Goal: Information Seeking & Learning: Learn about a topic

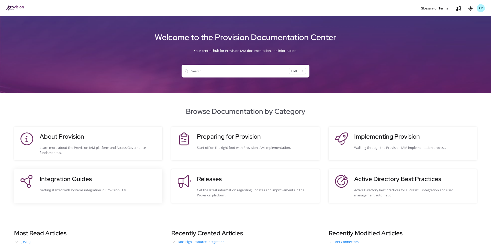
click at [101, 187] on div "Getting started with systems integration in Provision IAM." at bounding box center [99, 189] width 118 height 5
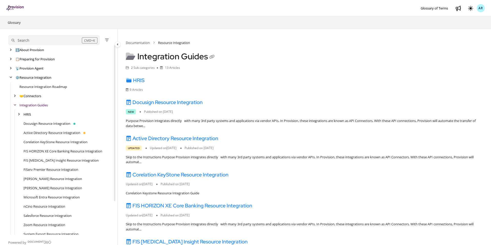
scroll to position [9, 0]
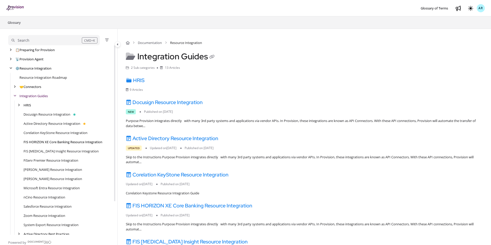
click at [48, 140] on link "FIS HORIZON XE Core Banking Resource Integration" at bounding box center [63, 141] width 79 height 5
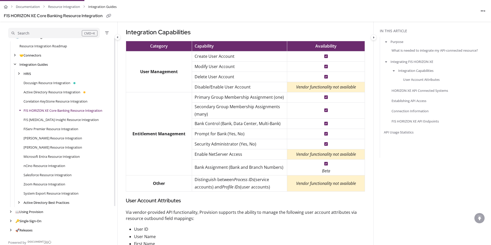
scroll to position [210, 0]
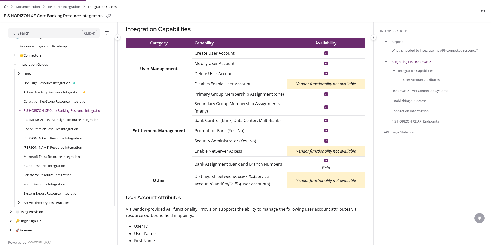
click at [196, 84] on p "Disable/Enable User Account" at bounding box center [239, 83] width 90 height 7
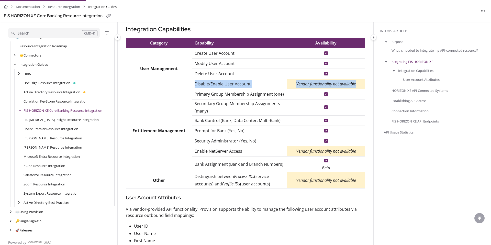
click at [356, 84] on em "Vendor functionality not available" at bounding box center [326, 84] width 60 height 6
click at [224, 86] on p "Disable/Enable User Account" at bounding box center [239, 83] width 90 height 7
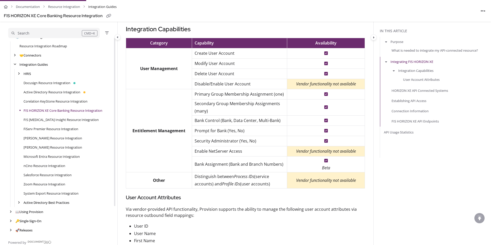
click at [205, 55] on p "Create User Account" at bounding box center [239, 53] width 90 height 7
click at [203, 72] on p "Delete User Account" at bounding box center [239, 73] width 90 height 7
click at [200, 52] on p "Create User Account" at bounding box center [239, 53] width 90 height 7
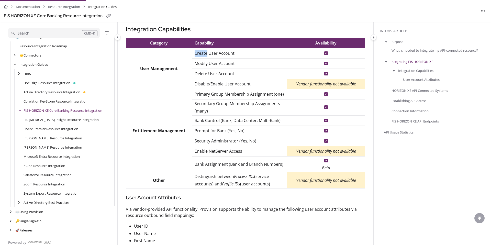
click at [200, 52] on p "Create User Account" at bounding box center [239, 53] width 90 height 7
click at [236, 52] on p "Create User Account" at bounding box center [239, 53] width 90 height 7
click at [201, 71] on p "Delete User Account" at bounding box center [239, 73] width 90 height 7
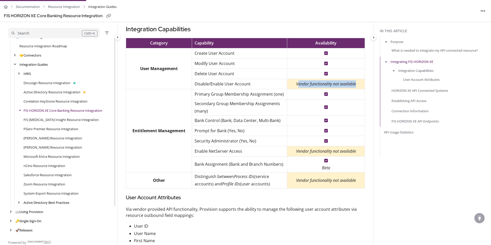
drag, startPoint x: 358, startPoint y: 83, endPoint x: 297, endPoint y: 84, distance: 61.6
click at [297, 84] on p "Vendor functionality not available" at bounding box center [326, 83] width 72 height 7
click at [294, 83] on p "Vendor functionality not available" at bounding box center [326, 83] width 72 height 7
drag, startPoint x: 294, startPoint y: 83, endPoint x: 357, endPoint y: 82, distance: 62.9
click at [357, 82] on p "Vendor functionality not available" at bounding box center [326, 83] width 72 height 7
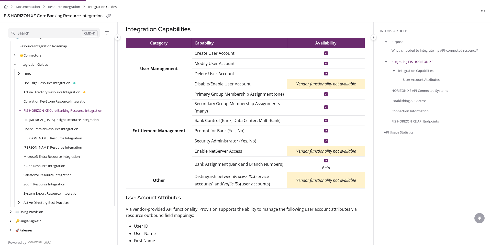
click at [201, 83] on p "Disable/Enable User Account" at bounding box center [239, 83] width 90 height 7
click at [195, 83] on p "Disable/Enable User Account" at bounding box center [239, 83] width 90 height 7
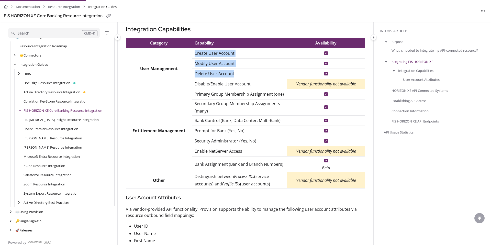
drag, startPoint x: 239, startPoint y: 74, endPoint x: 187, endPoint y: 73, distance: 51.6
click at [187, 73] on tbody "Category Capability Availability User Management Create User Account Modify Use…" at bounding box center [245, 113] width 239 height 150
click at [203, 75] on p "Delete User Account" at bounding box center [239, 73] width 90 height 7
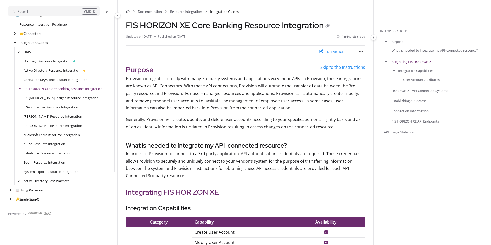
scroll to position [33, 0]
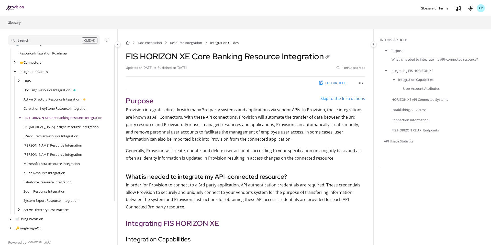
click at [107, 142] on div "[PERSON_NAME] Resource Integration" at bounding box center [60, 145] width 105 height 9
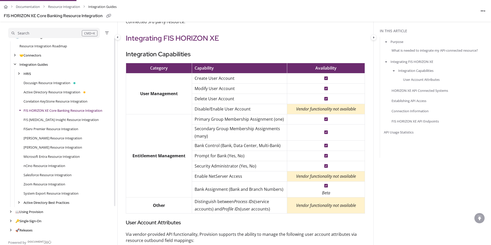
scroll to position [188, 0]
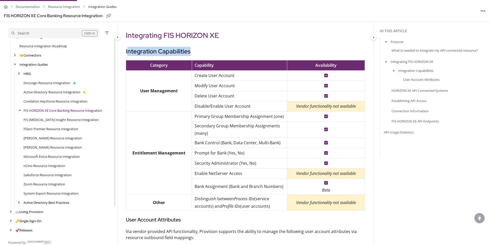
drag, startPoint x: 127, startPoint y: 50, endPoint x: 193, endPoint y: 57, distance: 66.3
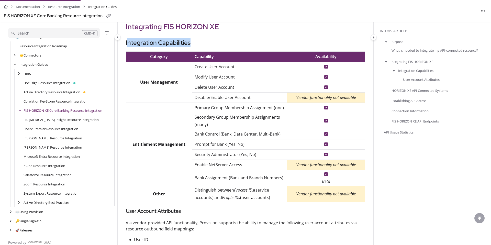
scroll to position [197, 0]
click at [213, 159] on td "Enable NetServer Access" at bounding box center [239, 164] width 95 height 10
click at [201, 165] on p "Enable NetServer Access" at bounding box center [239, 164] width 90 height 7
click at [245, 164] on p "Enable NetServer Access" at bounding box center [239, 164] width 90 height 7
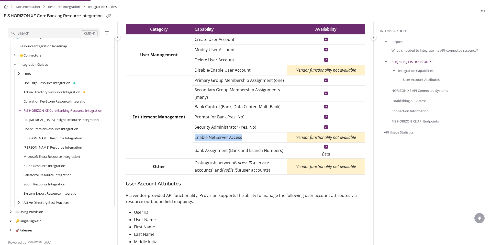
scroll to position [229, 0]
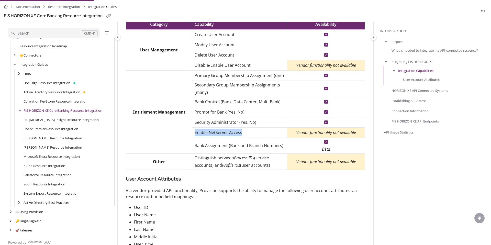
drag, startPoint x: 272, startPoint y: 165, endPoint x: 194, endPoint y: 158, distance: 78.0
click at [194, 158] on p "Distinguish between Process IDs (service accounts) and Profile IDs (user accoun…" at bounding box center [239, 161] width 90 height 15
click at [274, 166] on p "Distinguish between Process IDs (service accounts) and Profile IDs (user accoun…" at bounding box center [239, 161] width 90 height 15
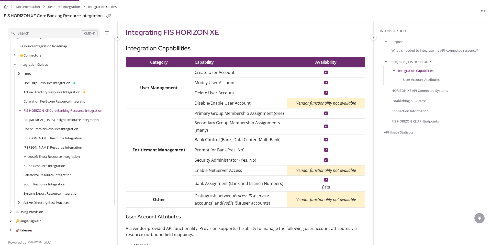
scroll to position [193, 0]
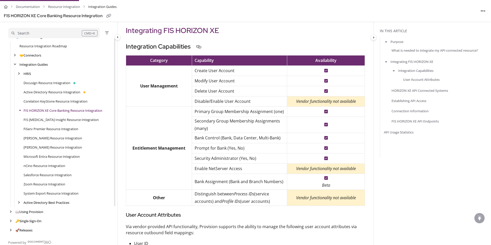
click at [136, 47] on h3 "Integration Capabilities" at bounding box center [245, 46] width 239 height 9
click at [133, 46] on h3 "Integration Capabilities" at bounding box center [245, 46] width 239 height 9
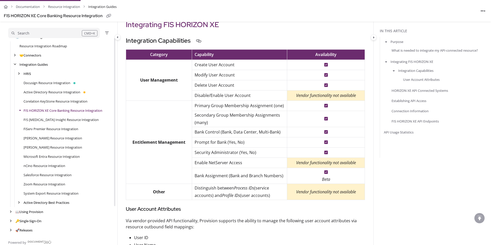
scroll to position [199, 0]
click at [201, 95] on p "Disable/Enable User Account" at bounding box center [239, 94] width 90 height 7
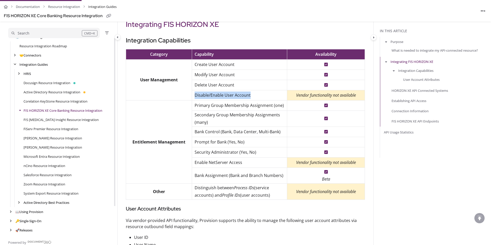
click at [249, 96] on p "Disable/Enable User Account" at bounding box center [239, 94] width 90 height 7
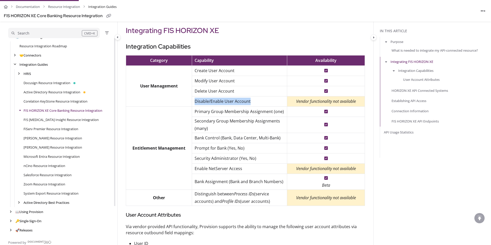
scroll to position [191, 0]
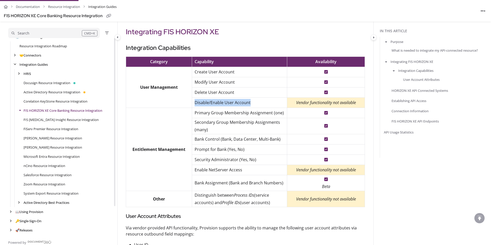
click at [202, 102] on p "Disable/Enable User Account" at bounding box center [239, 102] width 90 height 7
drag, startPoint x: 250, startPoint y: 102, endPoint x: 189, endPoint y: 102, distance: 60.8
click at [189, 102] on tbody "Category Capability Availability User Management Create User Account Modify Use…" at bounding box center [245, 132] width 239 height 150
click at [199, 101] on p "Disable/Enable User Account" at bounding box center [239, 102] width 90 height 7
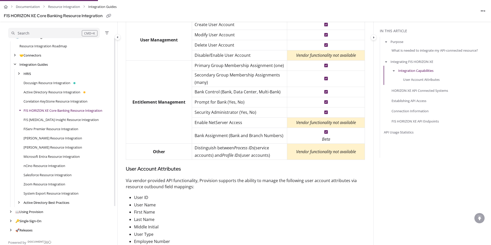
scroll to position [237, 0]
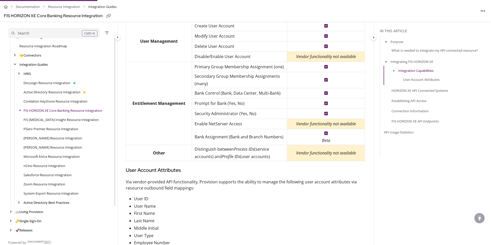
click at [197, 136] on p "Bank Assignment (Bank and Branch Numbers)" at bounding box center [239, 136] width 90 height 7
click at [211, 137] on p "Bank Assignment (Bank and Branch Numbers)" at bounding box center [239, 136] width 90 height 7
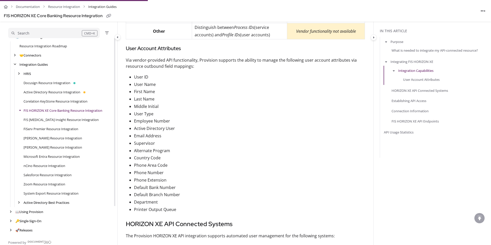
scroll to position [361, 0]
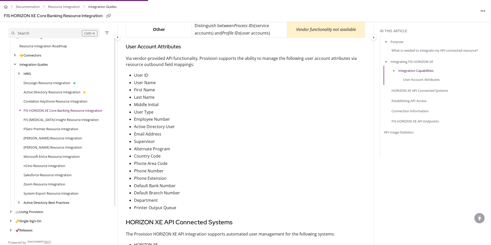
click at [140, 124] on span "active directory user" at bounding box center [154, 127] width 41 height 6
click at [178, 128] on p "active directory user" at bounding box center [249, 126] width 231 height 7
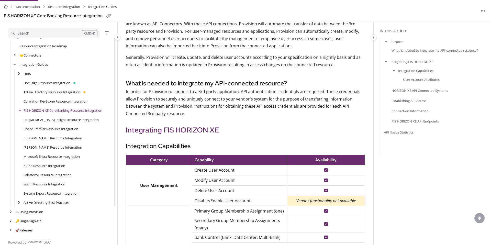
scroll to position [95, 0]
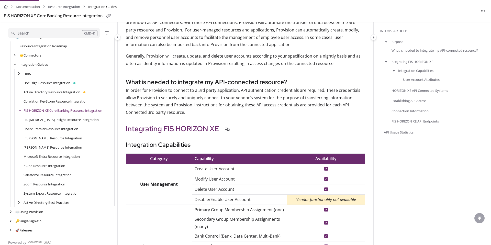
click at [191, 129] on h2 "Integrating FIS HORIZON XE" at bounding box center [245, 128] width 239 height 11
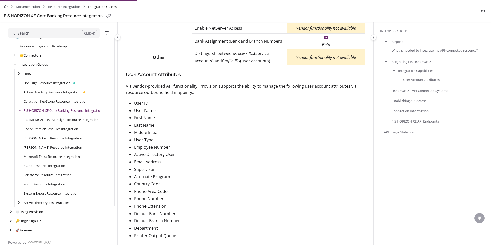
scroll to position [334, 0]
click at [137, 153] on span "active directory user" at bounding box center [154, 154] width 41 height 6
click at [175, 154] on p "active directory user" at bounding box center [249, 153] width 231 height 7
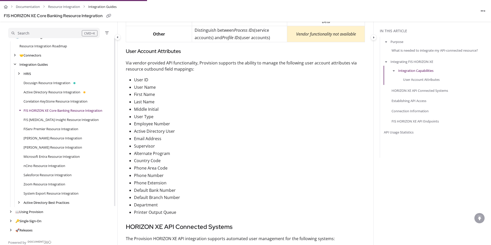
scroll to position [354, 0]
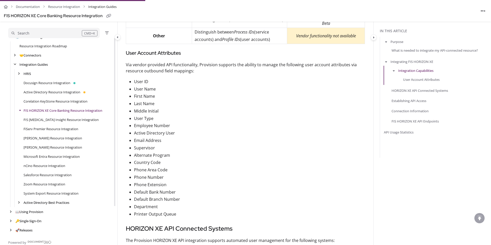
click at [140, 131] on span "active directory user" at bounding box center [154, 133] width 41 height 6
click at [173, 133] on span "active directory user" at bounding box center [154, 133] width 41 height 6
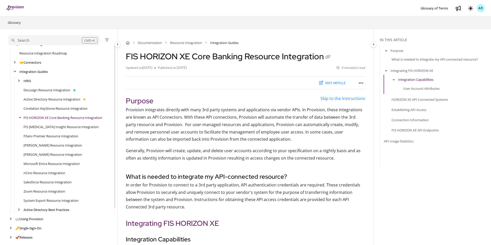
scroll to position [33, 0]
